Goal: Find specific page/section: Find specific page/section

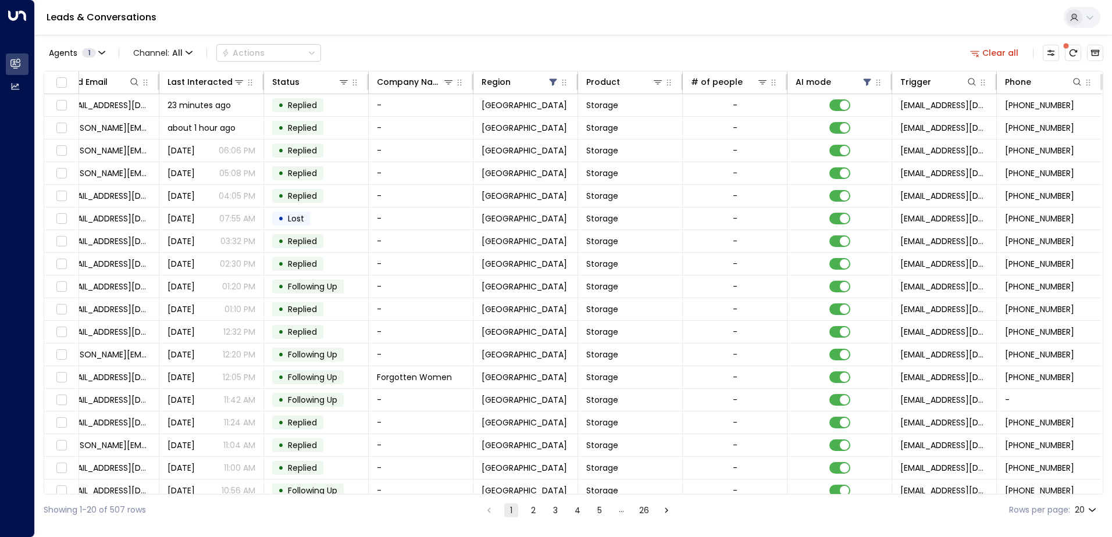
scroll to position [0, 133]
click at [1054, 53] on icon "Customize" at bounding box center [1050, 52] width 9 height 9
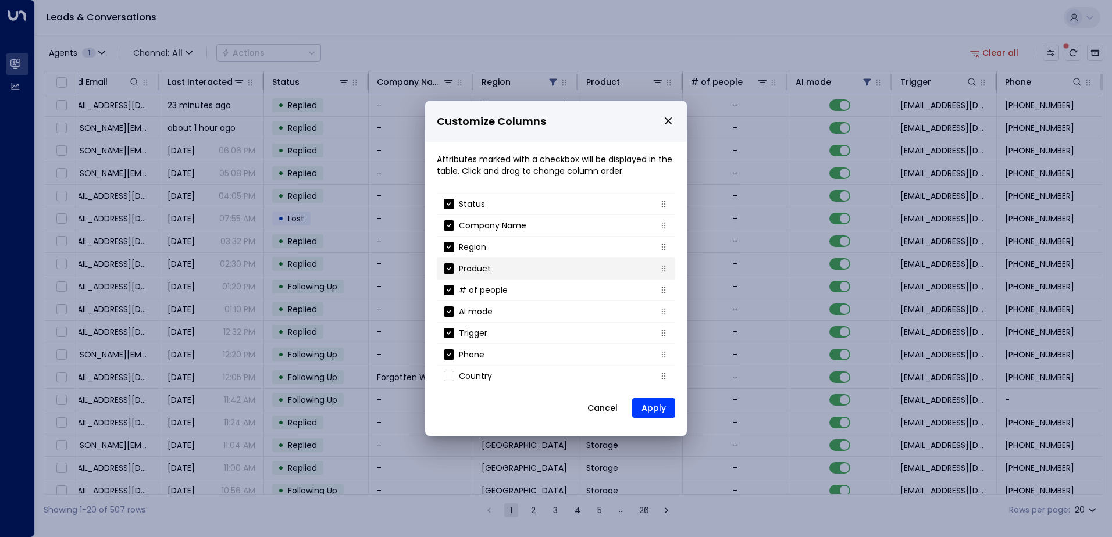
scroll to position [125, 0]
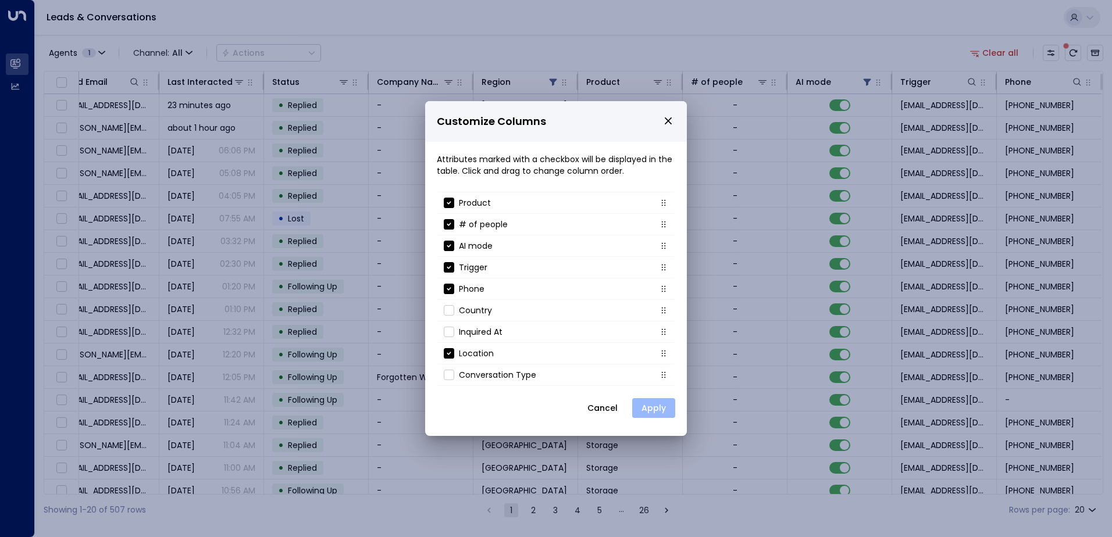
click at [658, 412] on button "Apply" at bounding box center [653, 408] width 43 height 20
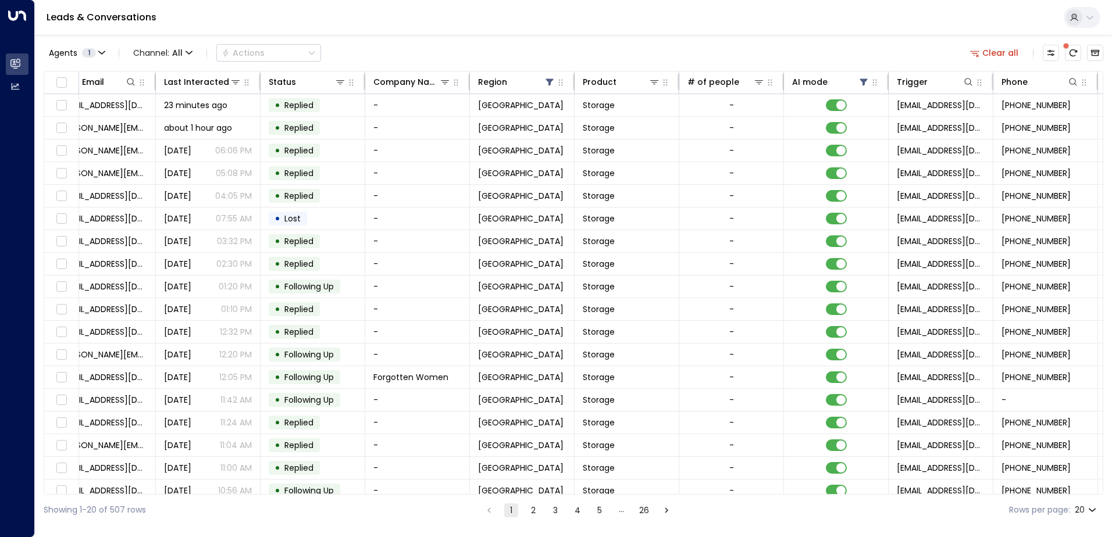
click at [1068, 50] on span at bounding box center [1066, 46] width 12 height 12
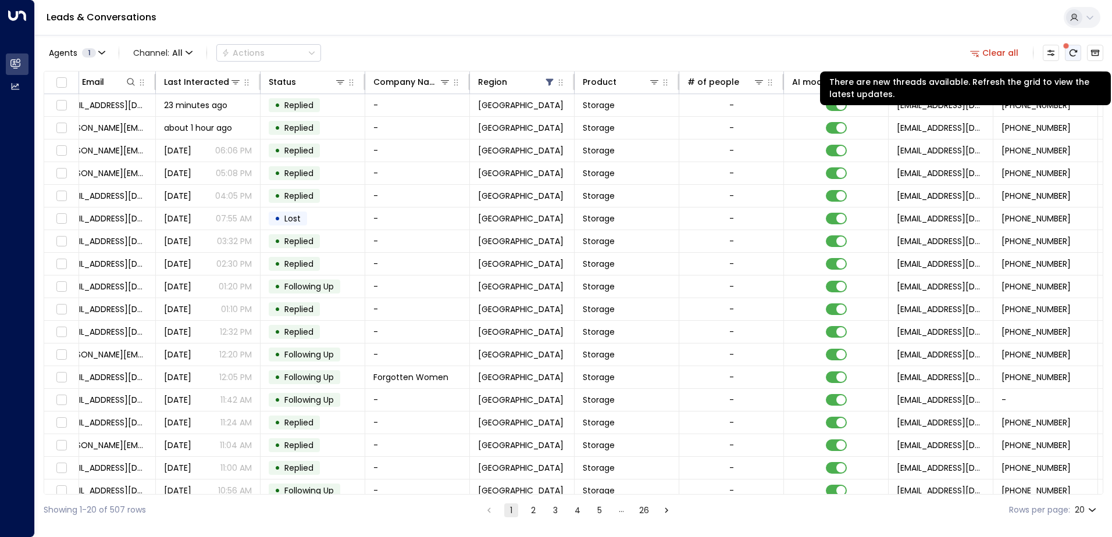
click at [1070, 56] on icon "There are new threads available. Refresh the grid to view the latest updates." at bounding box center [1072, 52] width 9 height 9
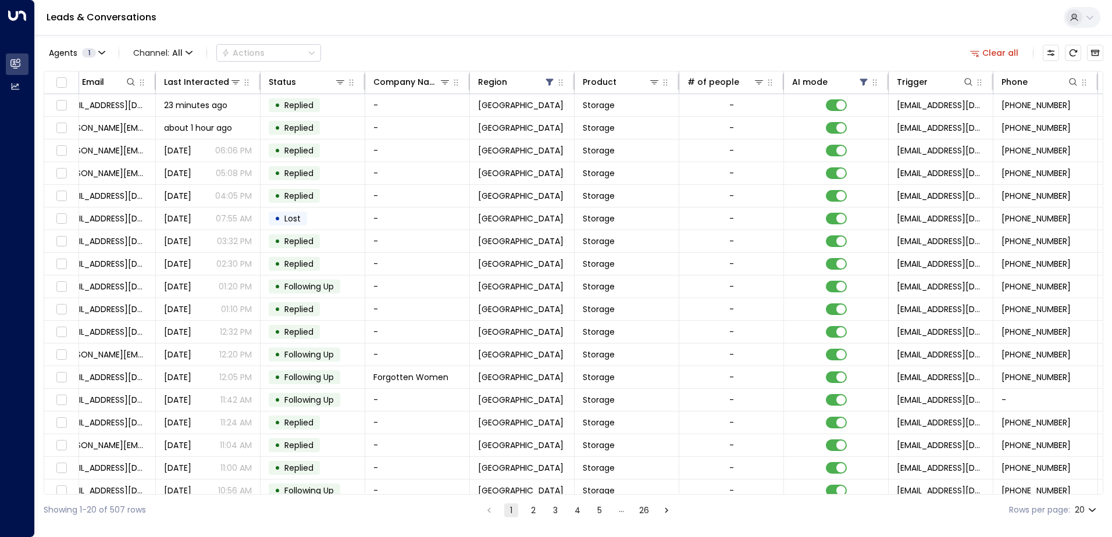
scroll to position [0, 237]
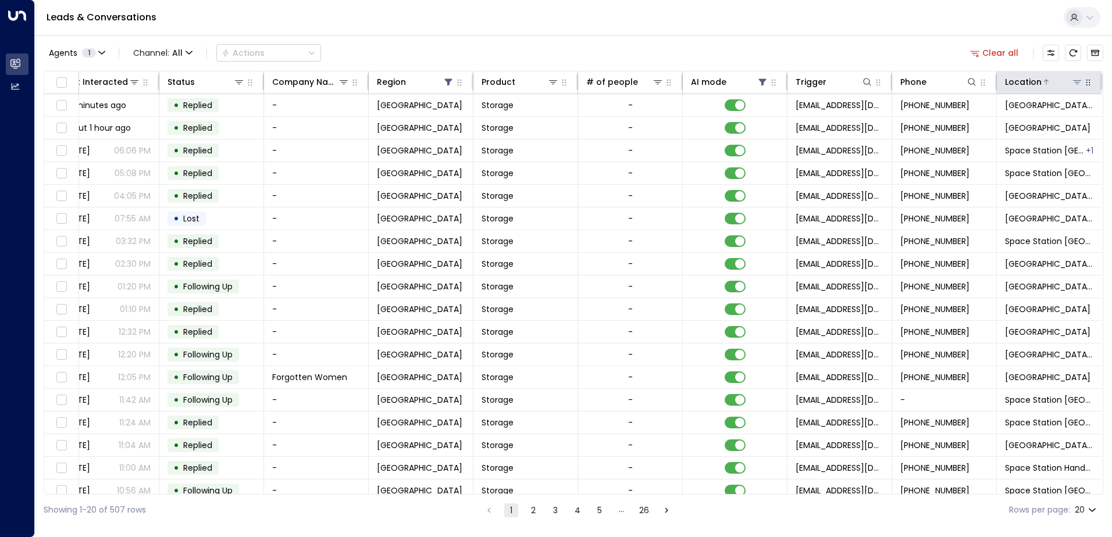
click at [1074, 82] on icon at bounding box center [1077, 82] width 8 height 4
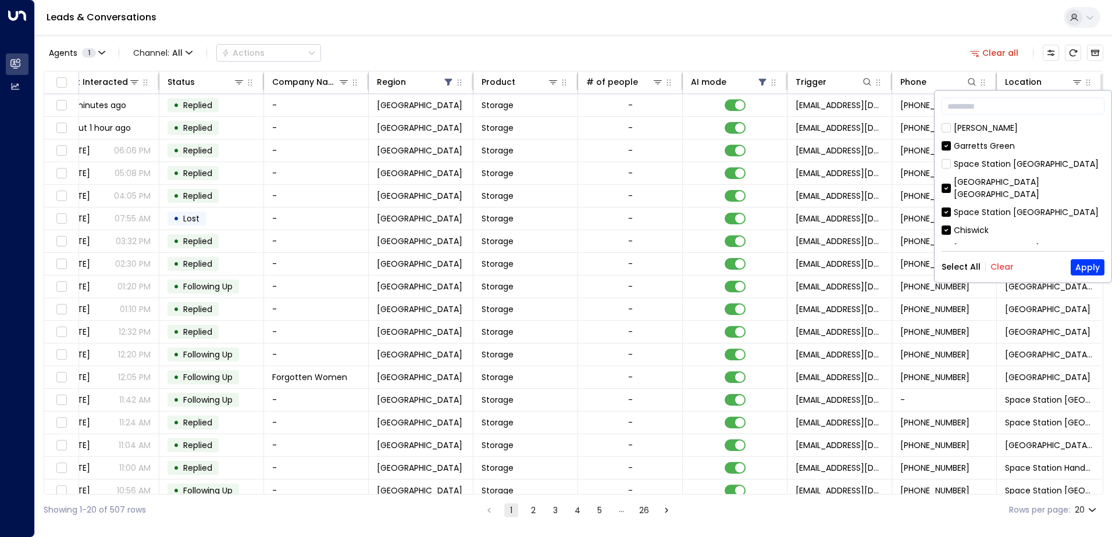
click at [1006, 266] on button "Clear" at bounding box center [1001, 266] width 23 height 9
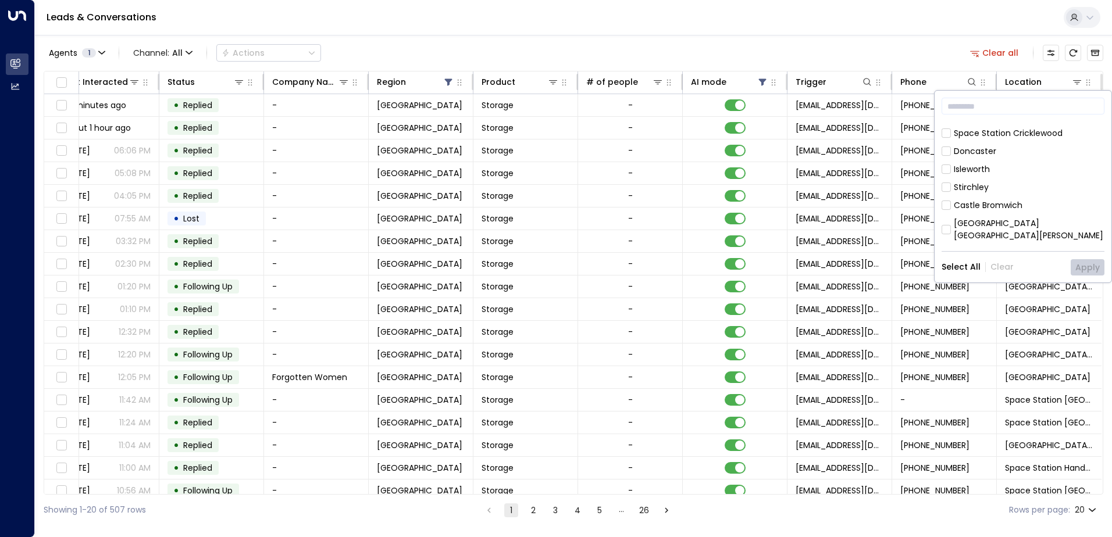
scroll to position [640, 0]
click at [952, 259] on div "Hall Green" at bounding box center [1022, 265] width 163 height 12
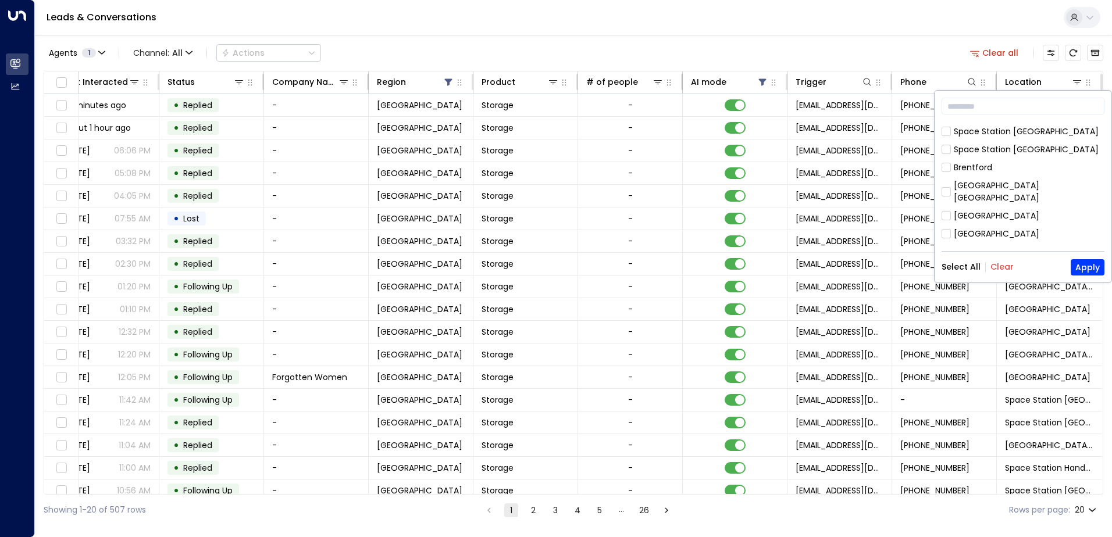
scroll to position [200, 0]
click at [1021, 229] on div "[GEOGRAPHIC_DATA]" at bounding box center [996, 235] width 85 height 12
click at [1102, 269] on button "Apply" at bounding box center [1087, 267] width 34 height 16
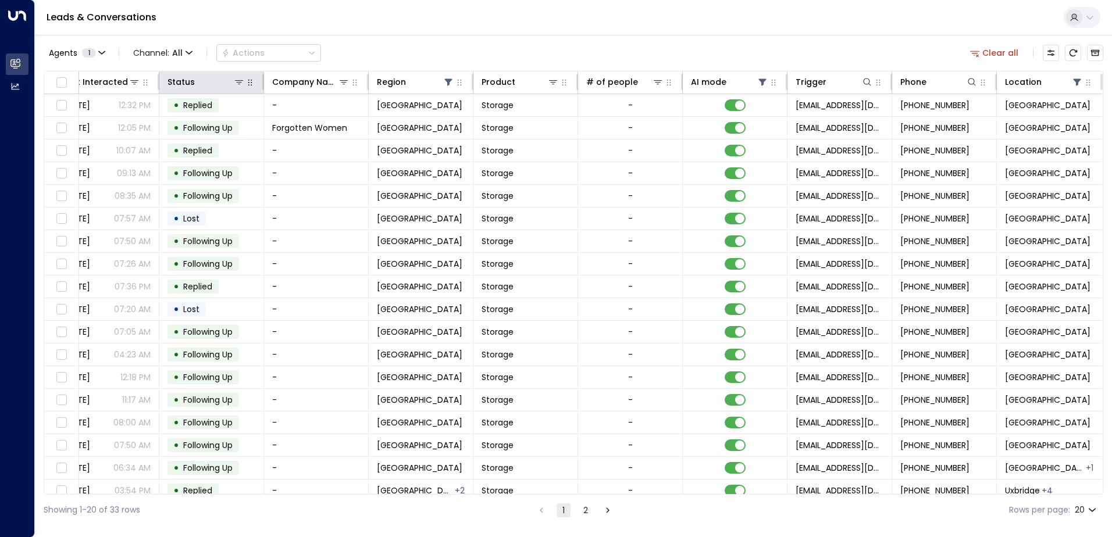
click at [249, 85] on icon "button" at bounding box center [249, 82] width 9 height 9
click at [238, 83] on icon at bounding box center [238, 81] width 9 height 9
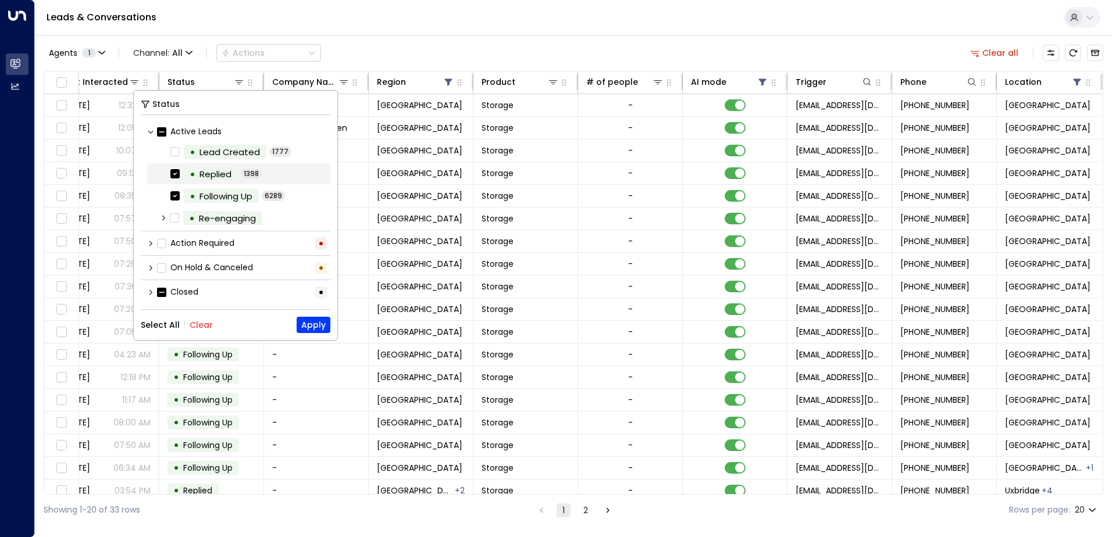
scroll to position [1, 0]
click at [422, 41] on div "Agents 1 Channel: All Actions Clear all" at bounding box center [573, 53] width 1059 height 24
